Goal: Transaction & Acquisition: Purchase product/service

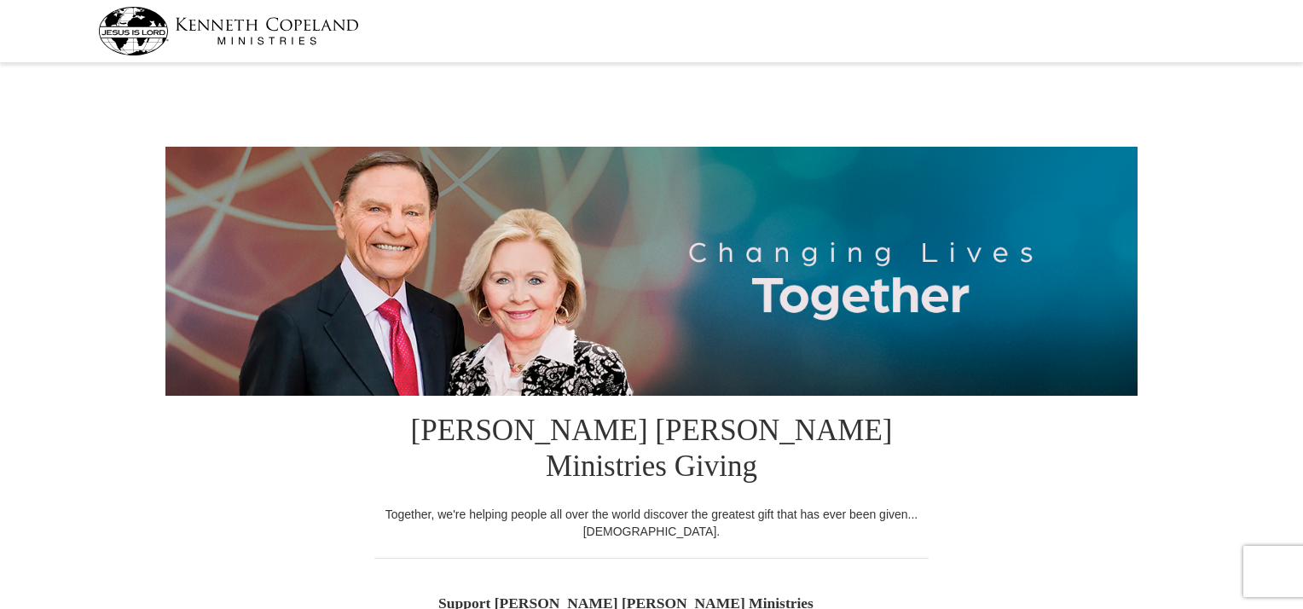
select select "IL"
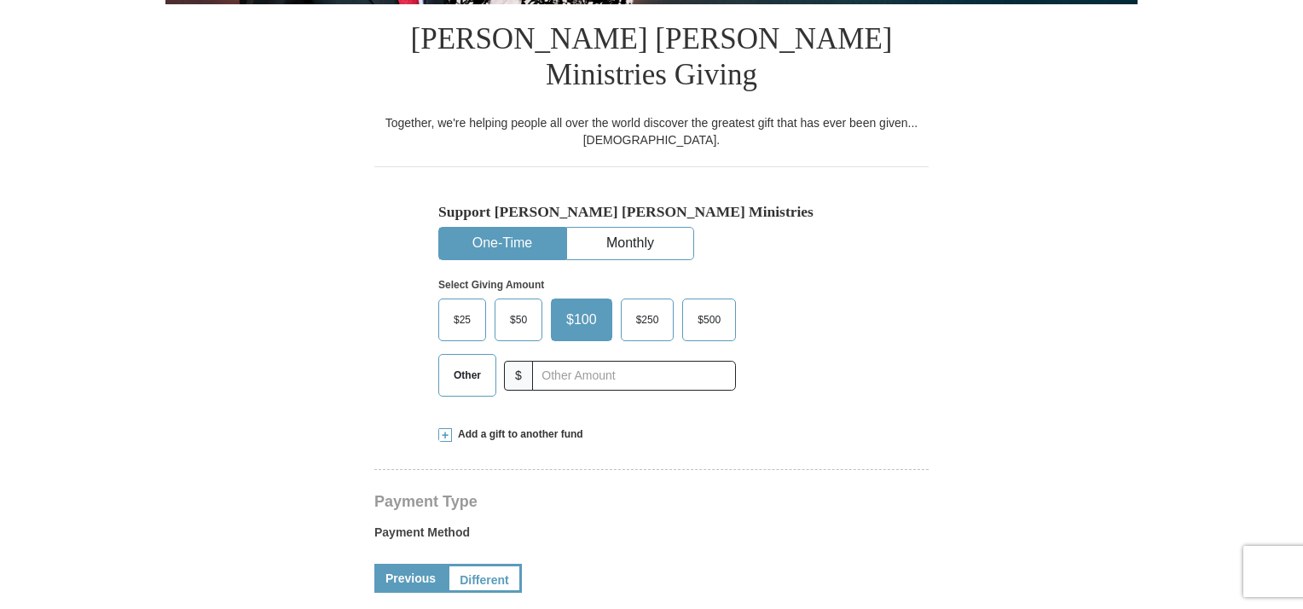
scroll to position [409, 0]
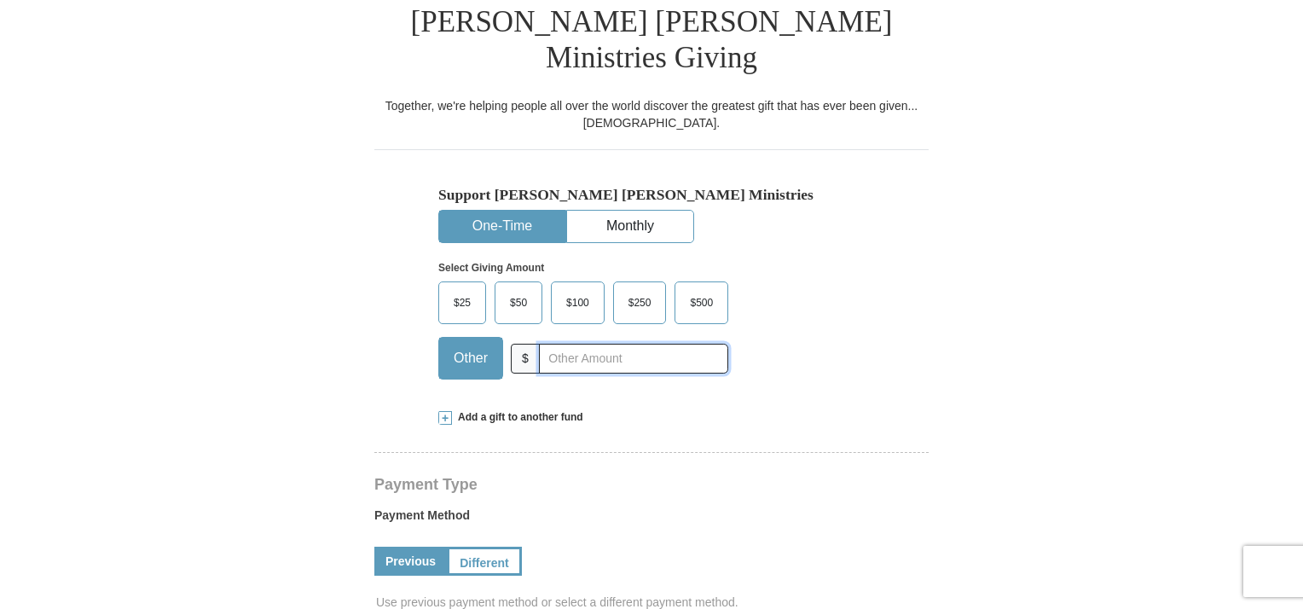
click at [567, 344] on input "text" at bounding box center [633, 359] width 189 height 30
type input "150.00"
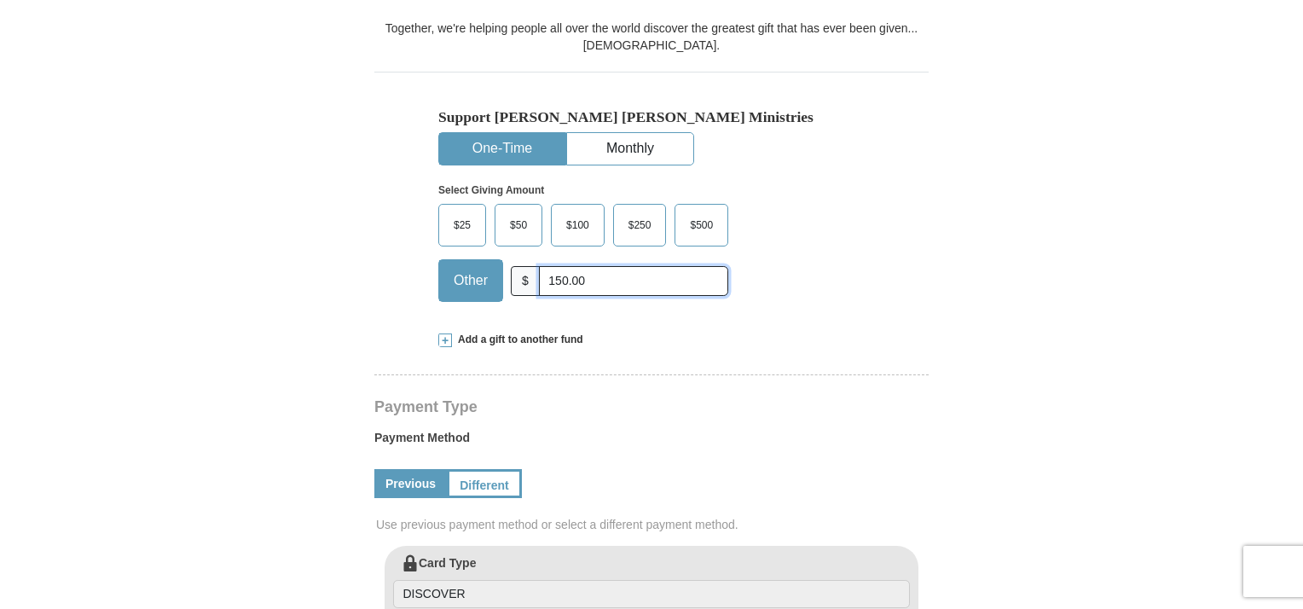
scroll to position [466, 0]
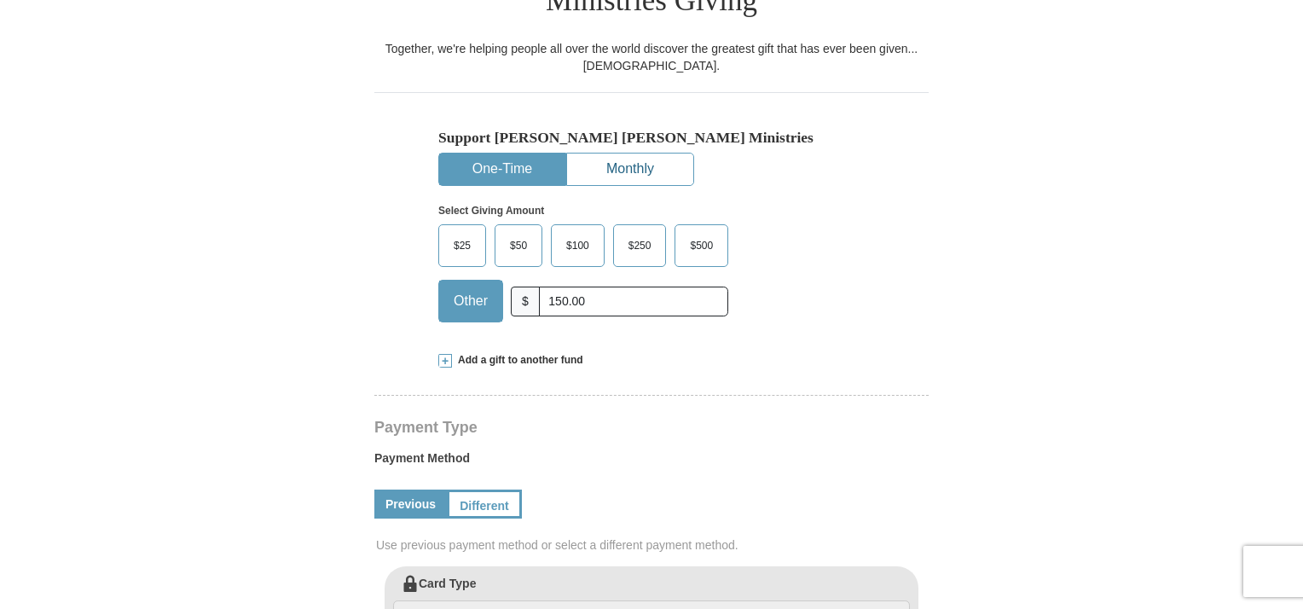
click at [672, 154] on button "Monthly" at bounding box center [630, 170] width 126 height 32
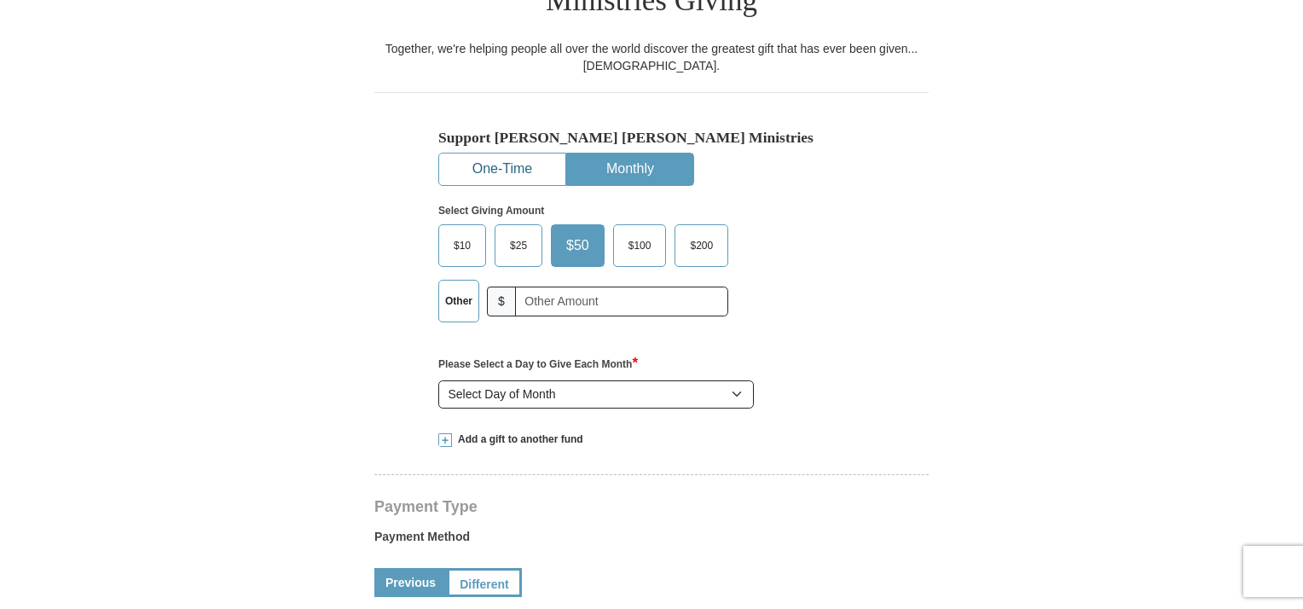
click at [515, 154] on button "One-Time" at bounding box center [502, 170] width 126 height 32
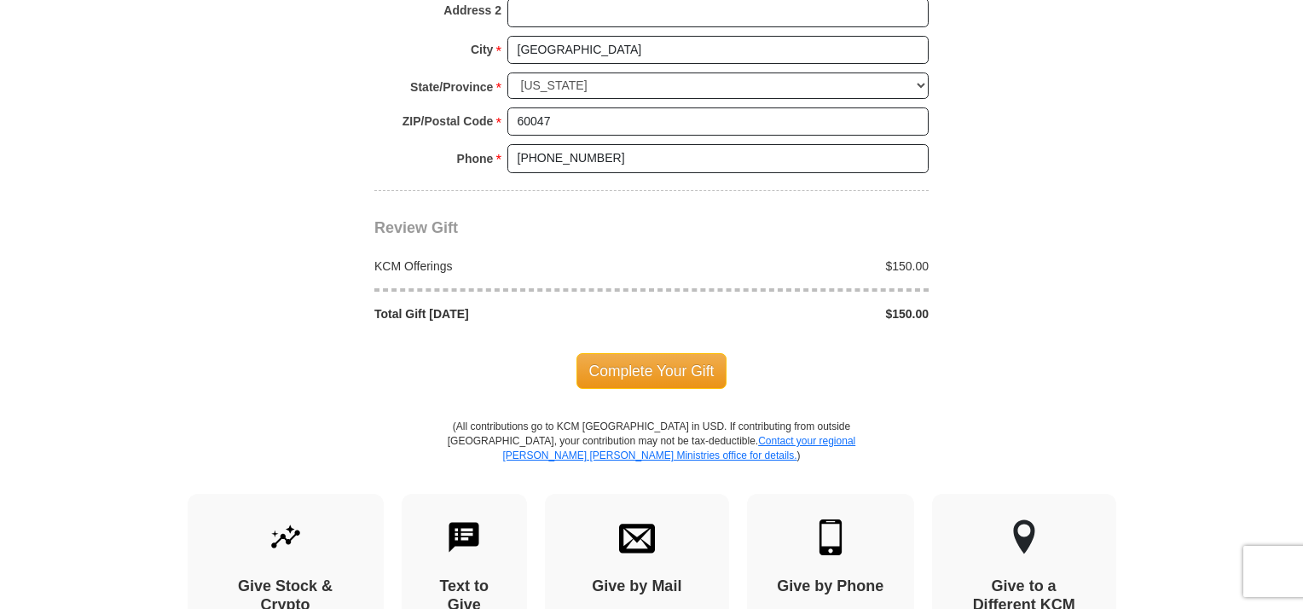
scroll to position [1486, 0]
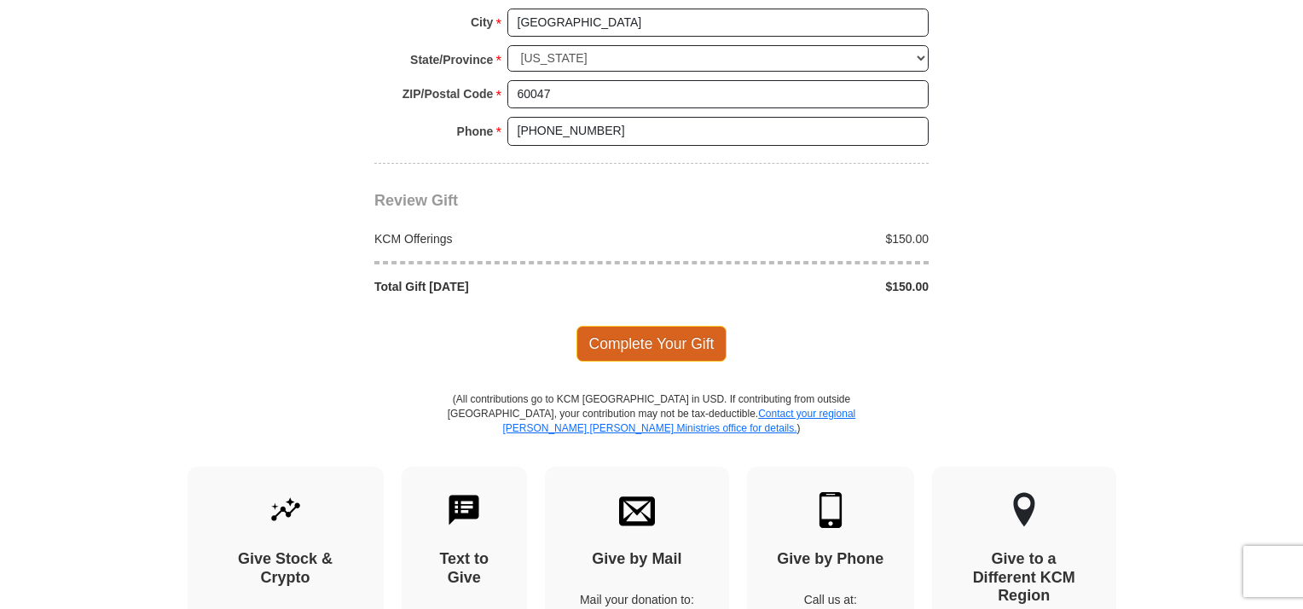
click at [670, 326] on span "Complete Your Gift" at bounding box center [652, 344] width 151 height 36
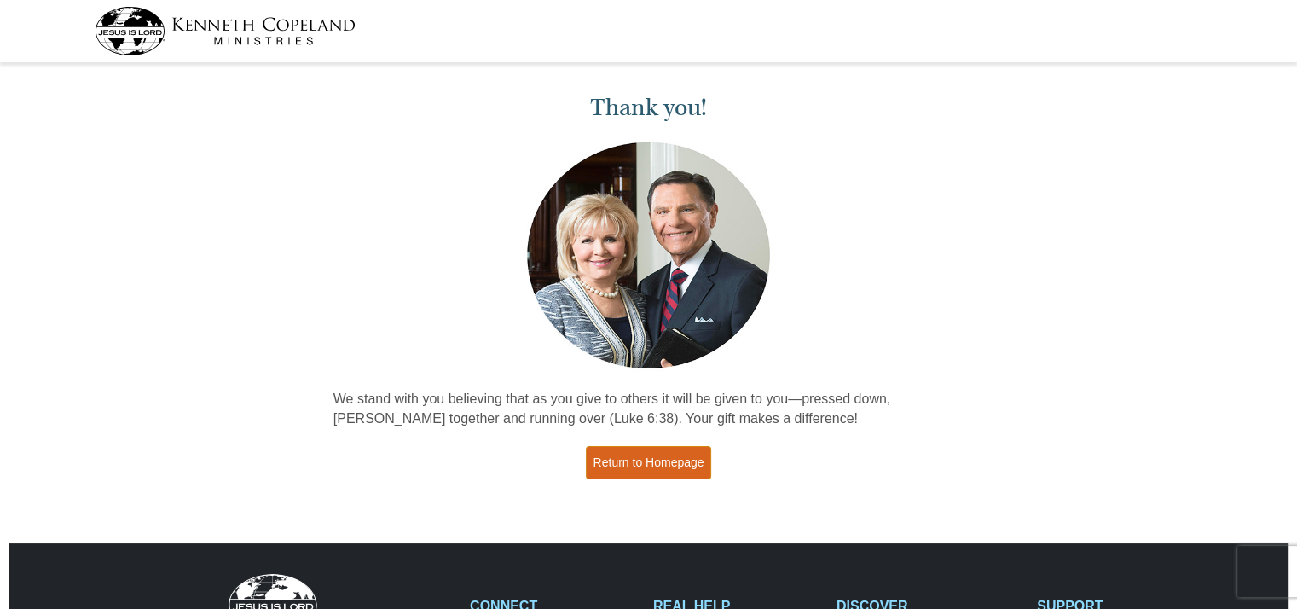
click at [653, 467] on link "Return to Homepage" at bounding box center [649, 462] width 126 height 33
